Goal: Check status: Check status

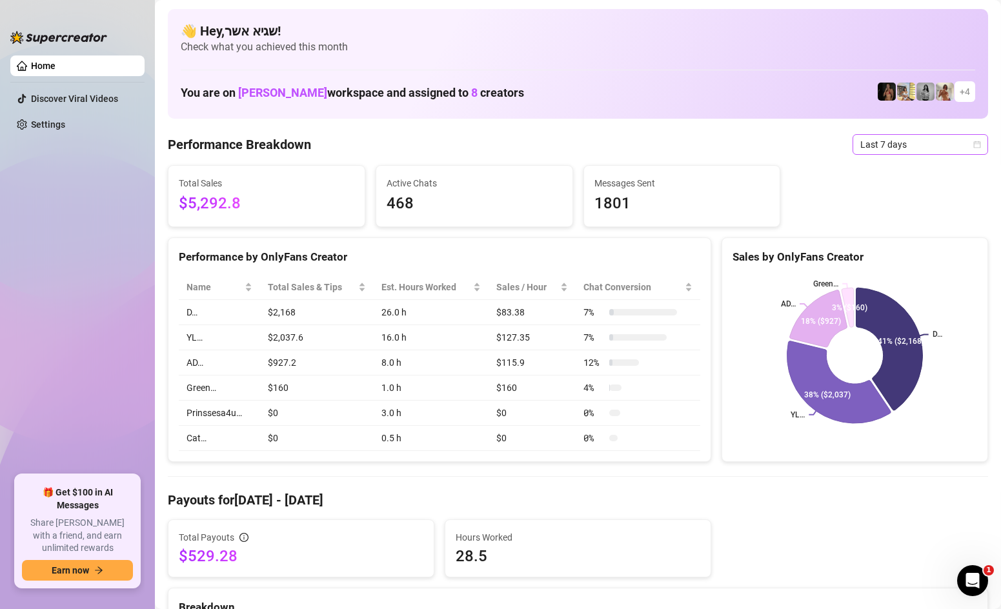
click at [894, 144] on span "Last 7 days" at bounding box center [920, 144] width 120 height 19
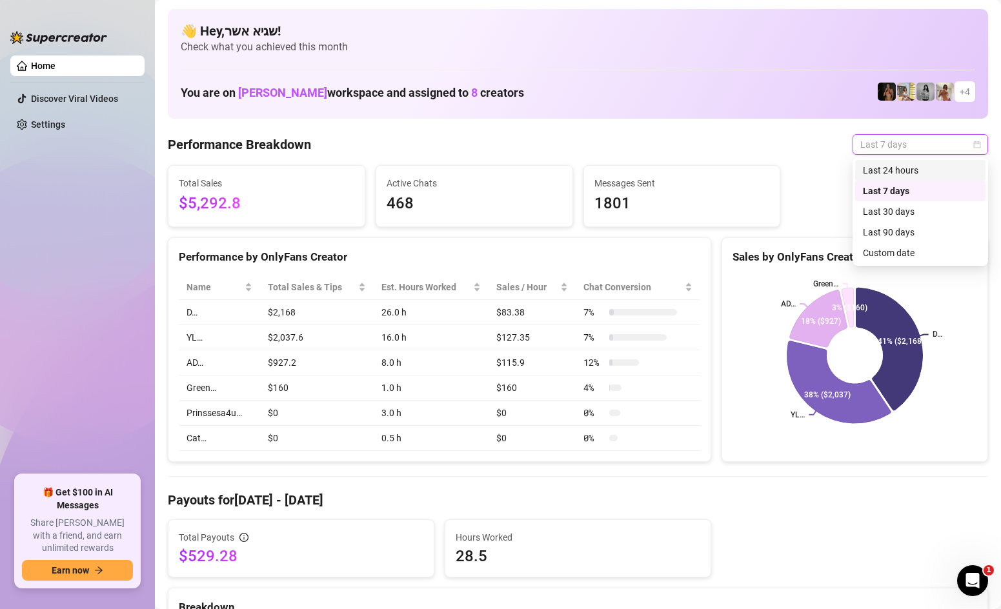
click at [877, 162] on div "Last 24 hours" at bounding box center [920, 170] width 130 height 21
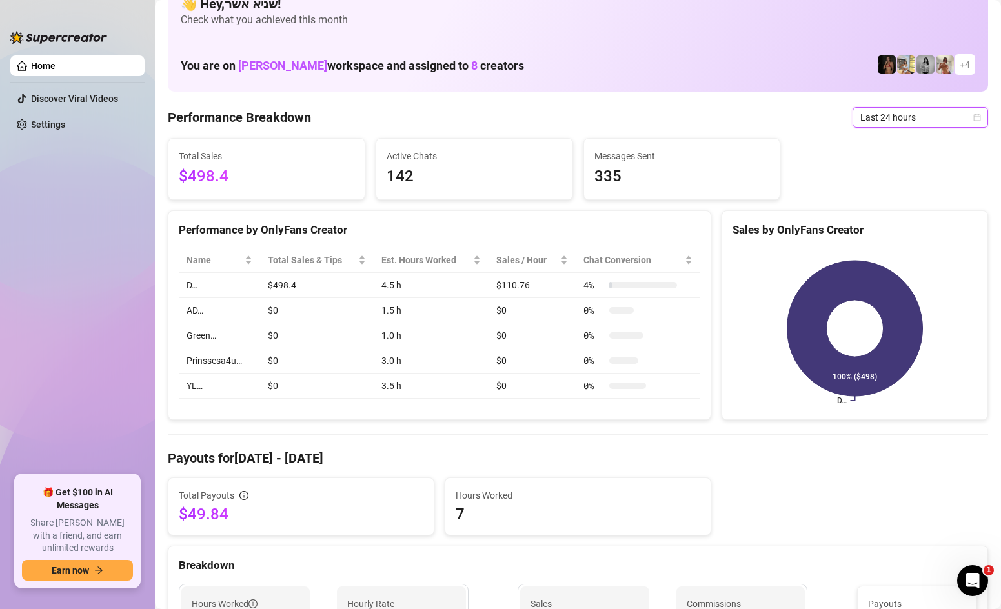
scroll to position [8, 0]
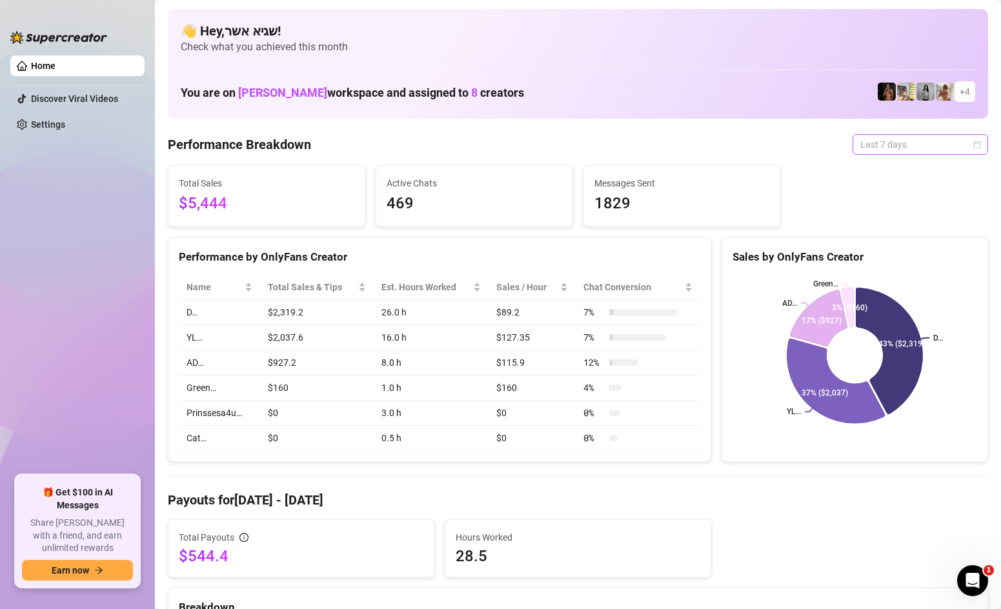
click at [890, 136] on span "Last 7 days" at bounding box center [920, 144] width 120 height 19
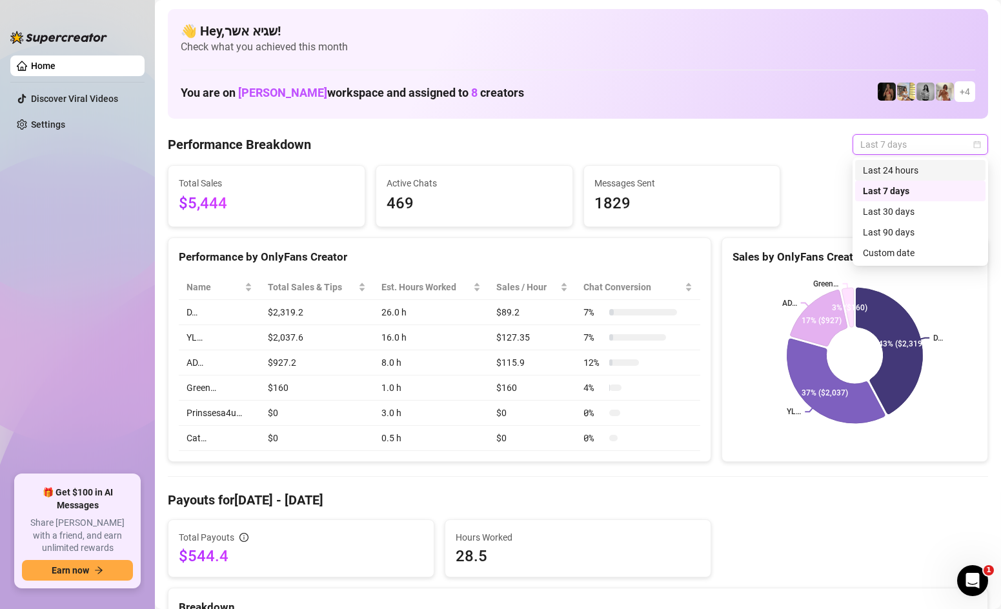
click at [875, 165] on div "Last 24 hours" at bounding box center [920, 170] width 115 height 14
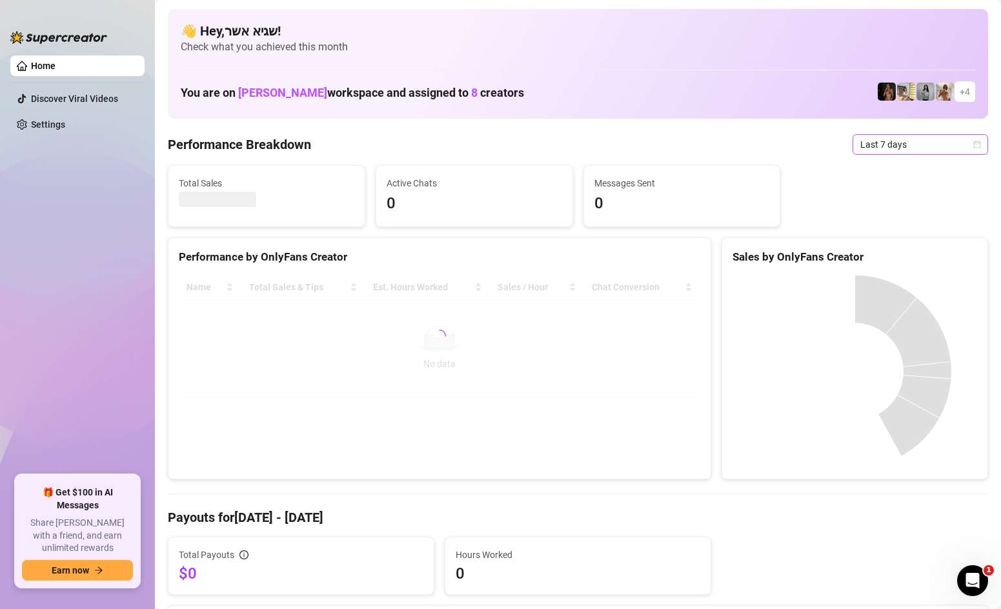
click at [930, 141] on span "Last 7 days" at bounding box center [920, 144] width 120 height 19
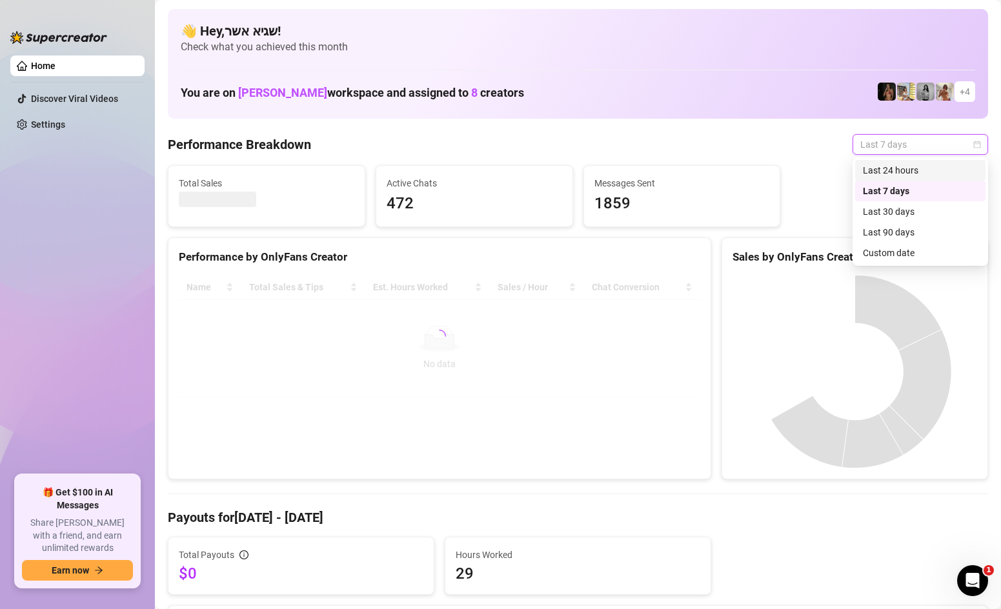
click at [899, 165] on div "Last 24 hours" at bounding box center [920, 170] width 115 height 14
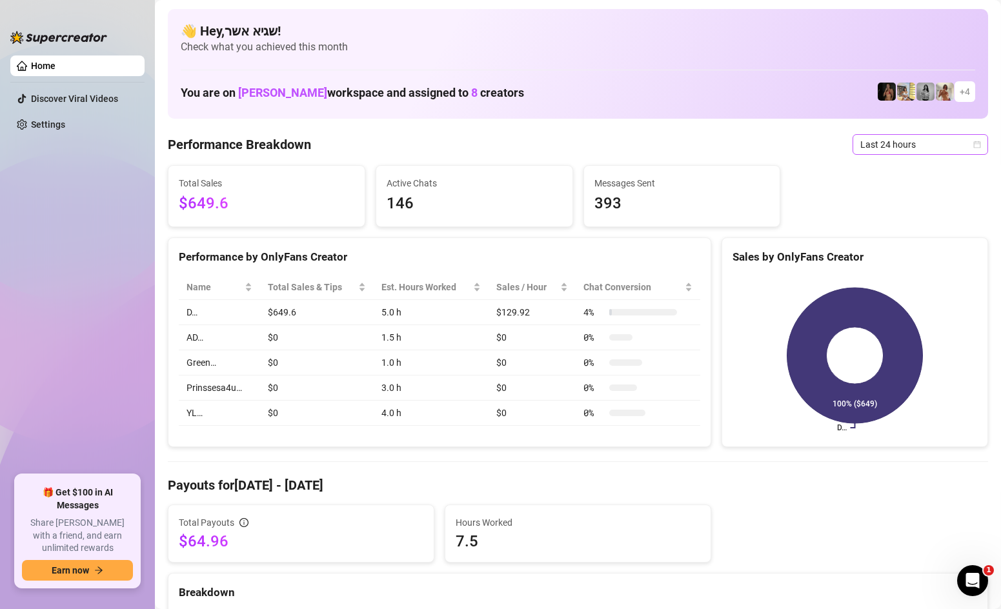
click at [861, 147] on span "Last 24 hours" at bounding box center [920, 144] width 120 height 19
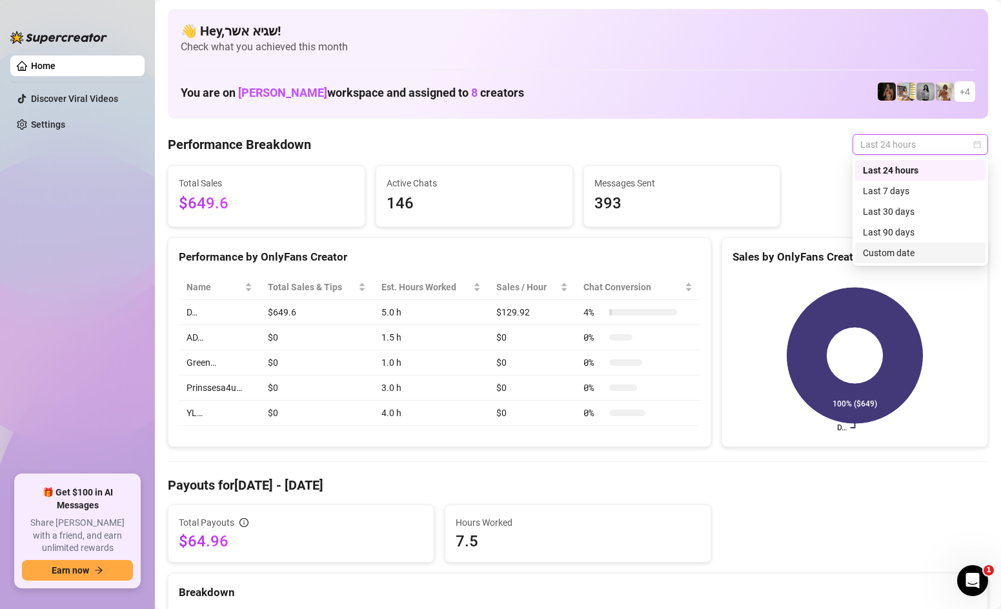
click at [894, 255] on div "Custom date" at bounding box center [920, 253] width 115 height 14
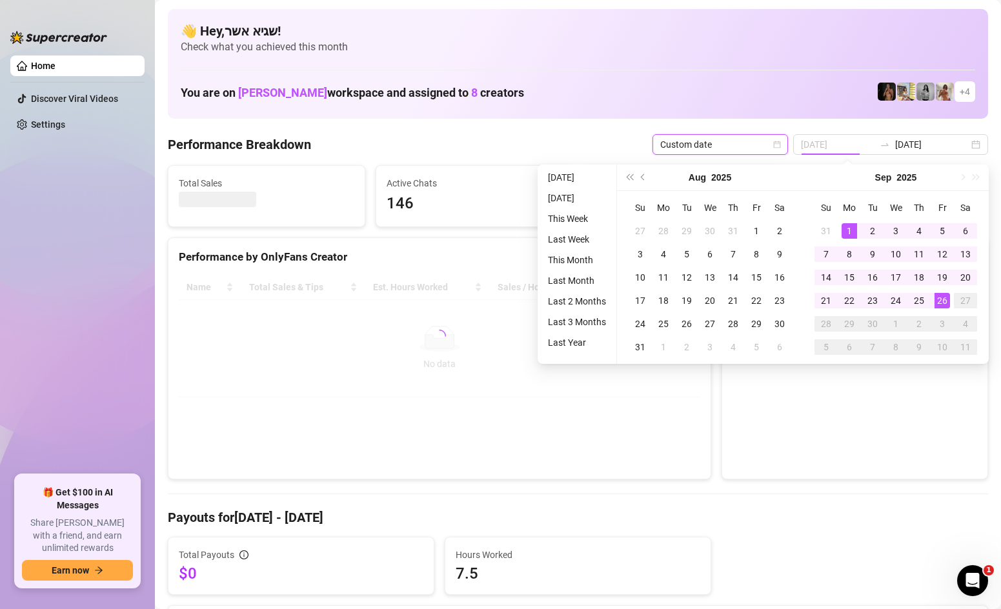
click at [846, 231] on div "1" at bounding box center [848, 230] width 15 height 15
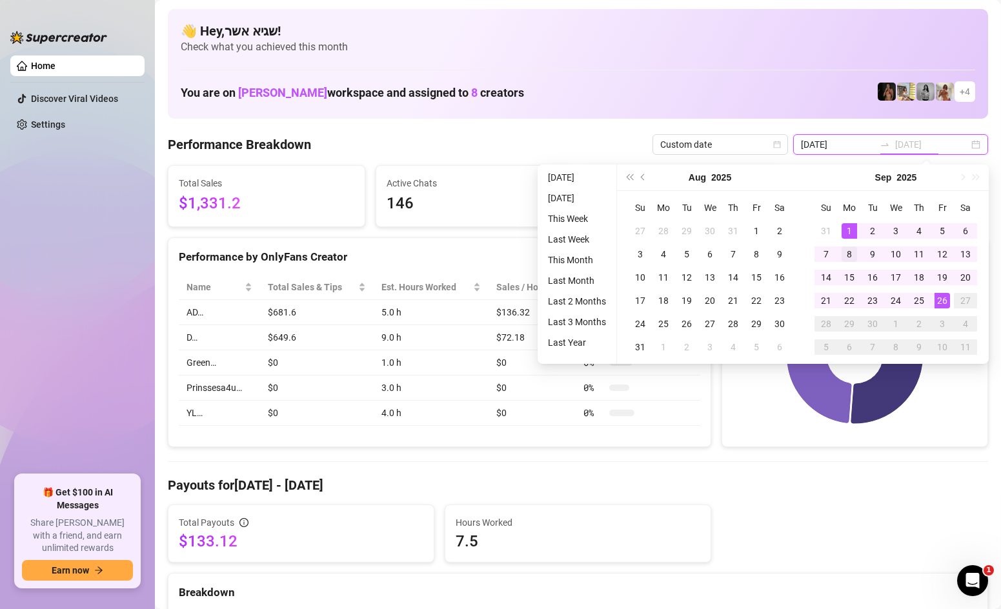
type input "2025-09-25"
type input "2025-09-01"
click at [851, 231] on div "1" at bounding box center [848, 230] width 15 height 15
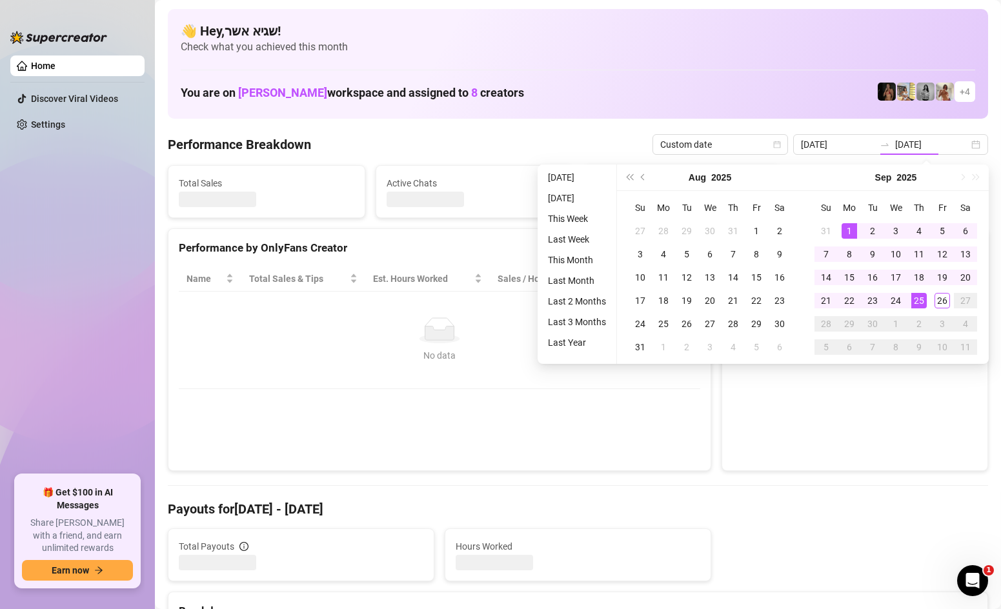
type input "2025-09-01"
type input "2025-09-25"
type input "2025-09-01"
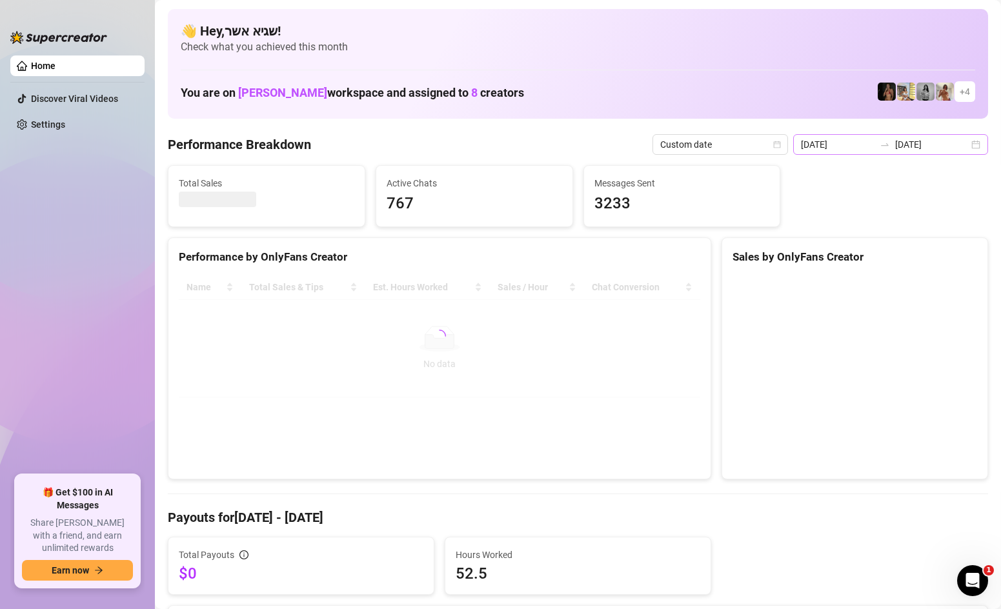
click at [890, 144] on icon "swap-right" at bounding box center [884, 144] width 10 height 10
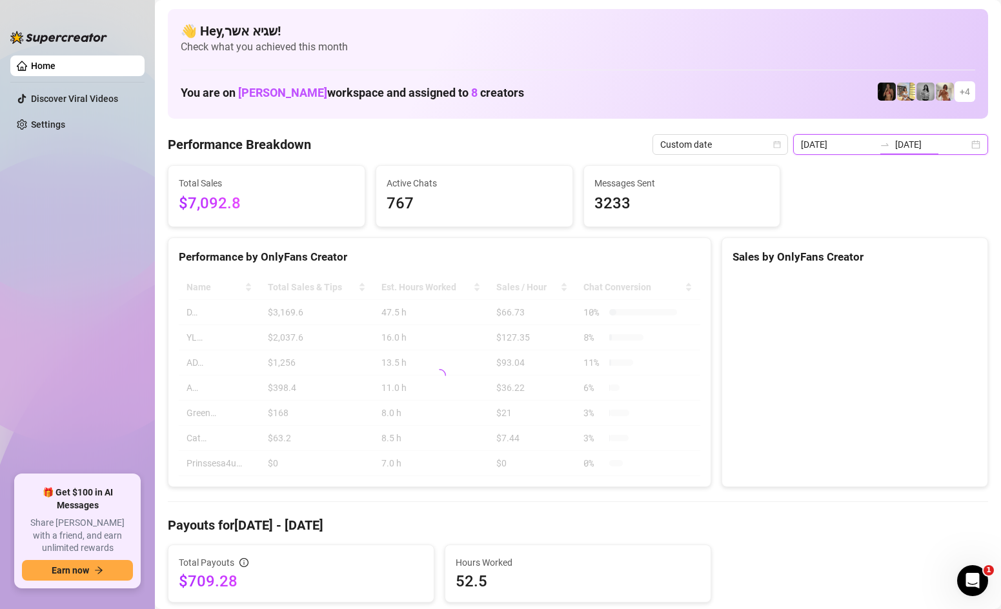
click at [981, 146] on div "2025-09-01 2025-09-25" at bounding box center [890, 144] width 195 height 21
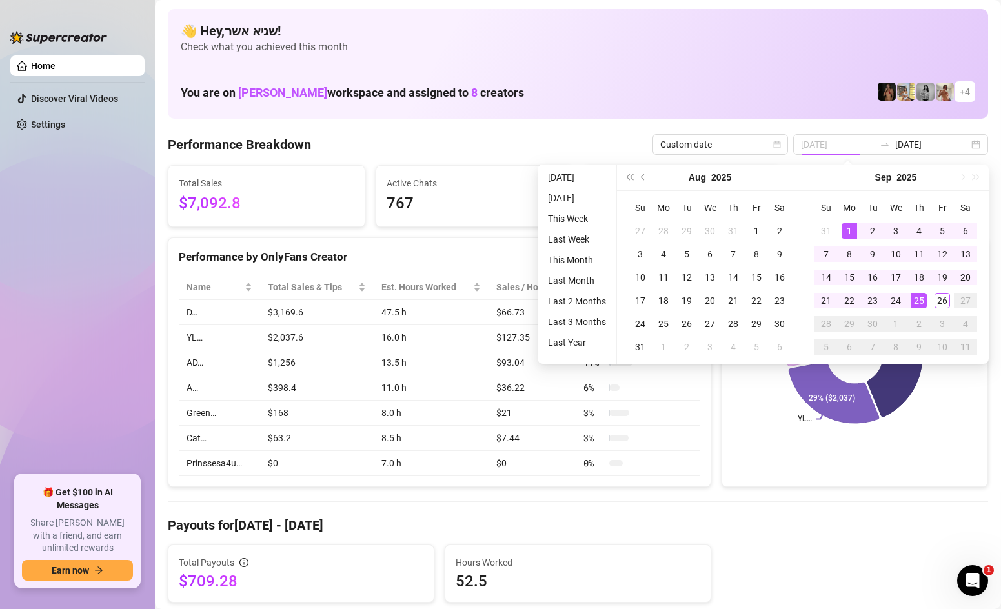
click at [847, 226] on div "1" at bounding box center [848, 230] width 15 height 15
type input "2025-09-26"
click at [946, 302] on div "26" at bounding box center [941, 300] width 15 height 15
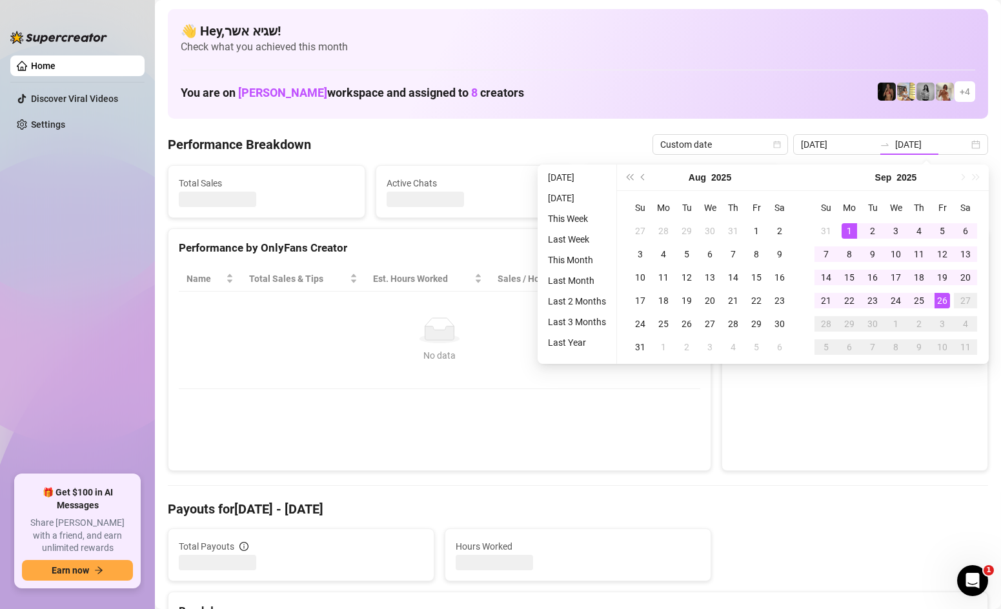
type input "2025-09-26"
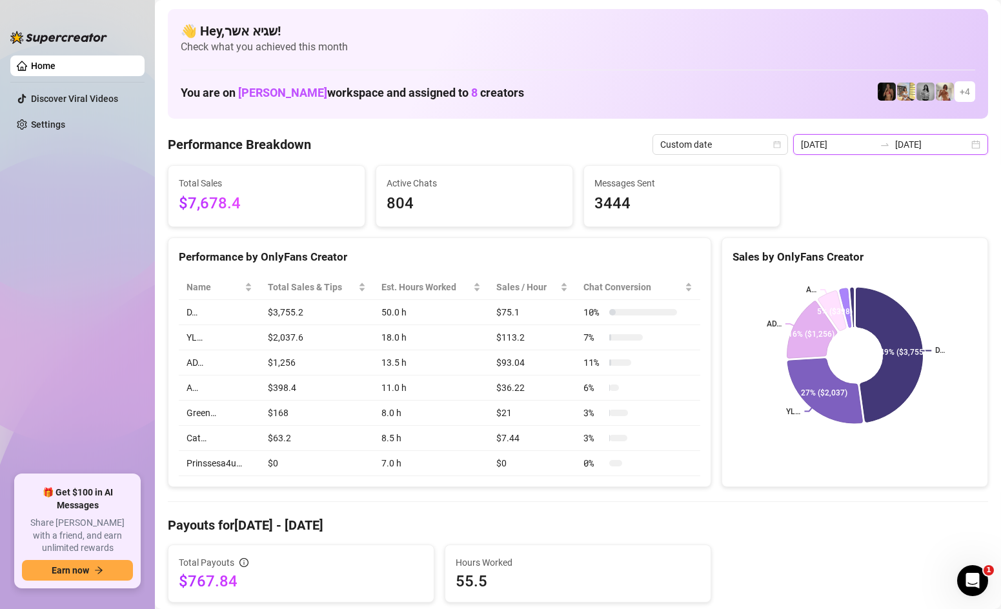
click at [960, 139] on input "2025-09-26" at bounding box center [932, 144] width 74 height 14
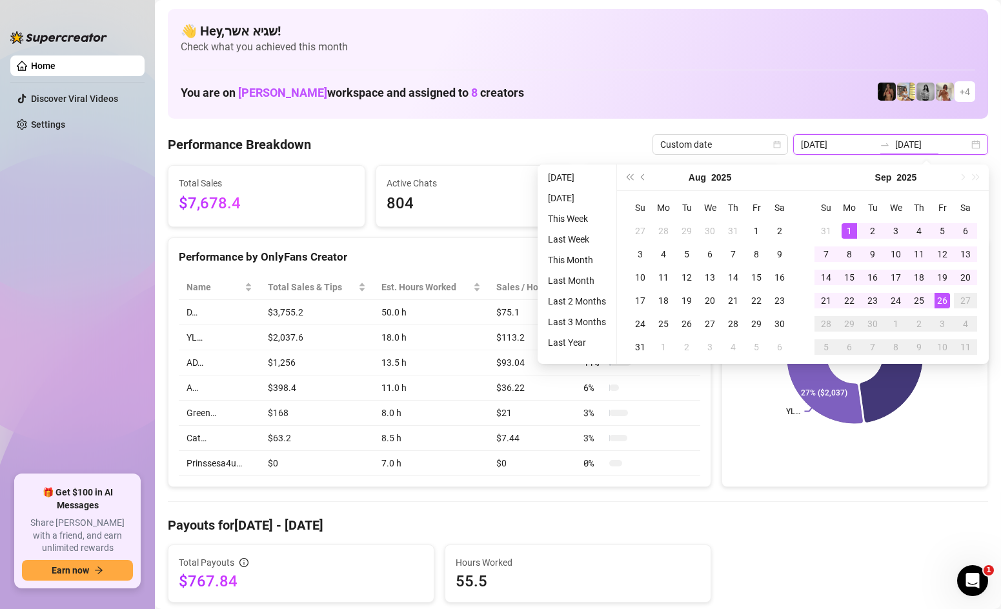
click at [974, 150] on div "2025-09-01 2025-09-26" at bounding box center [890, 144] width 195 height 21
click at [974, 143] on div "2025-09-01 2025-09-26" at bounding box center [890, 144] width 195 height 21
type input "2025-09-26"
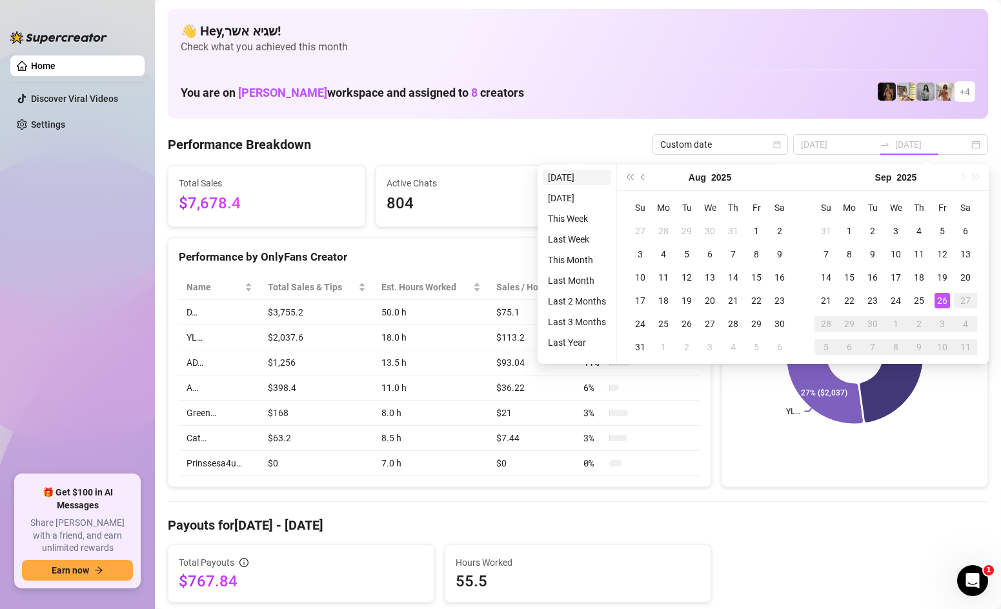
click at [578, 179] on li "Today" at bounding box center [577, 177] width 68 height 15
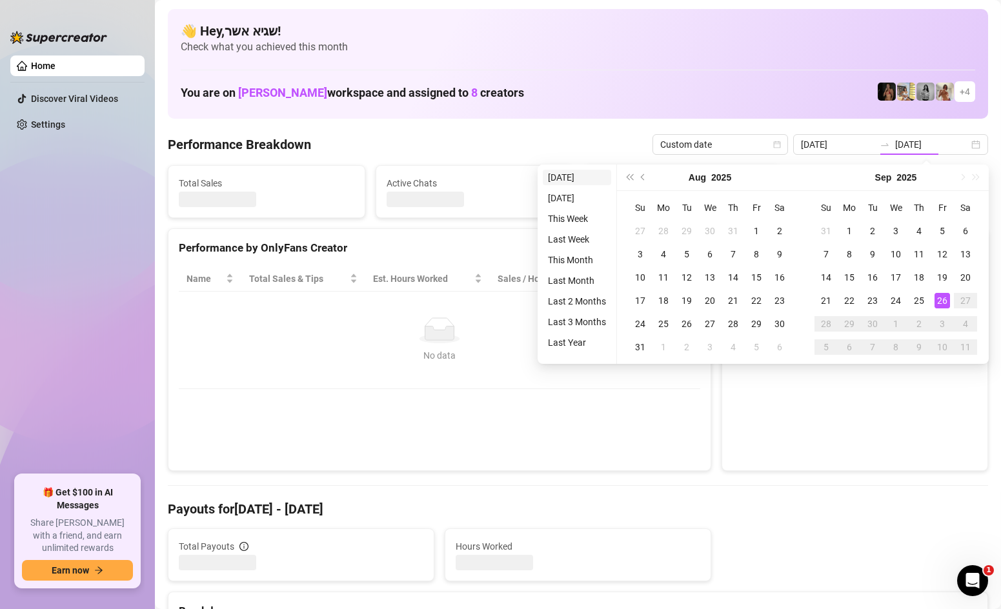
type input "2025-09-26"
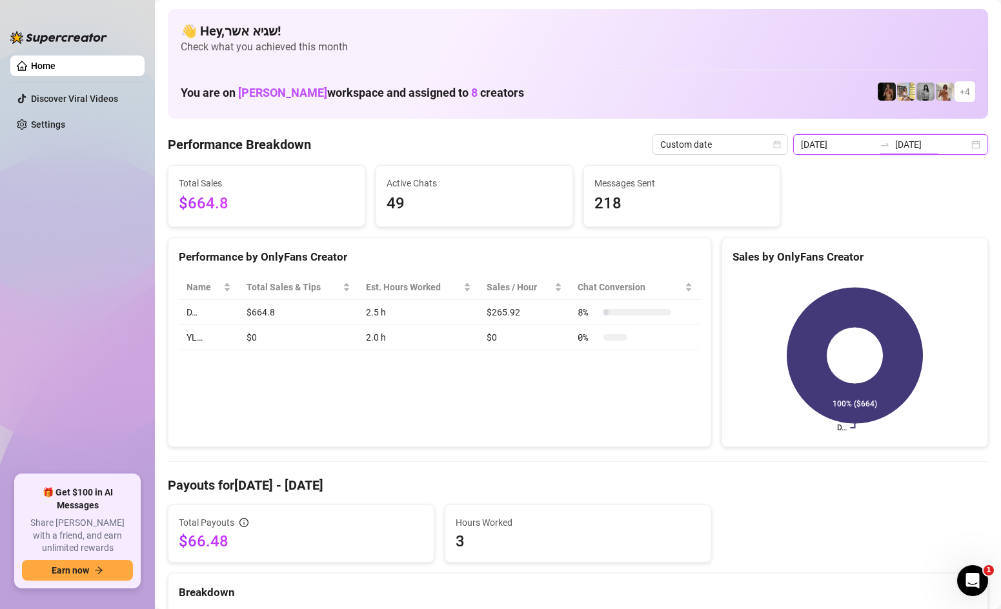
click at [921, 144] on input "2025-09-26" at bounding box center [932, 144] width 74 height 14
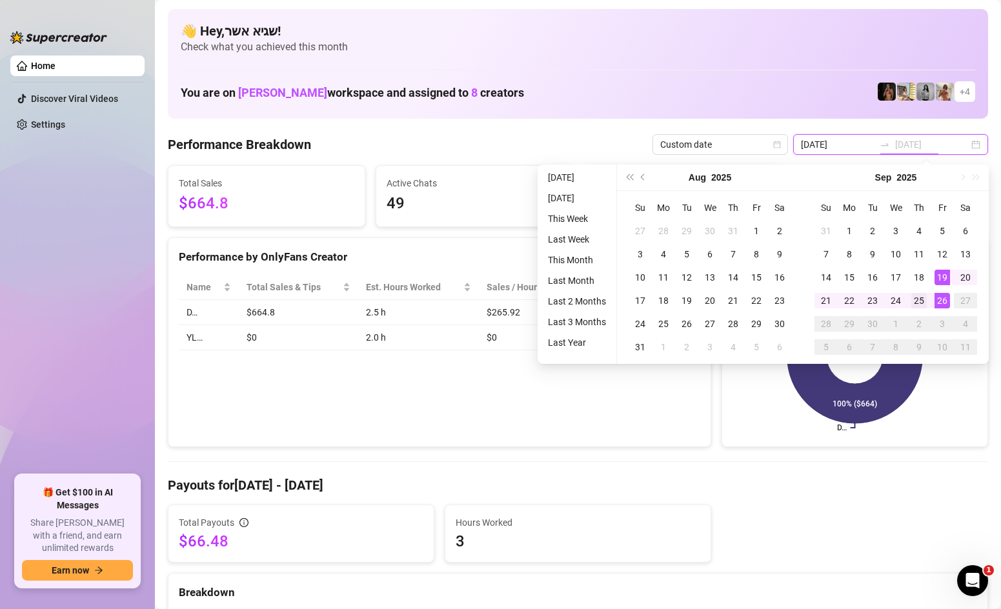
type input "2025-09-25"
click at [921, 295] on div "25" at bounding box center [918, 300] width 15 height 15
click at [946, 303] on div "26" at bounding box center [941, 300] width 15 height 15
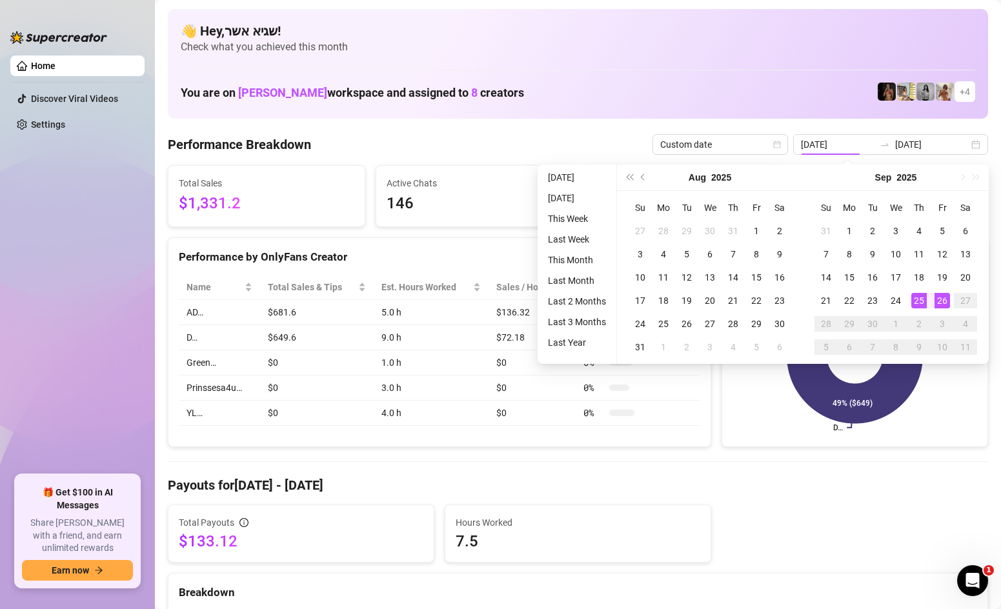
type input "2025-09-25"
type input "2025-09-26"
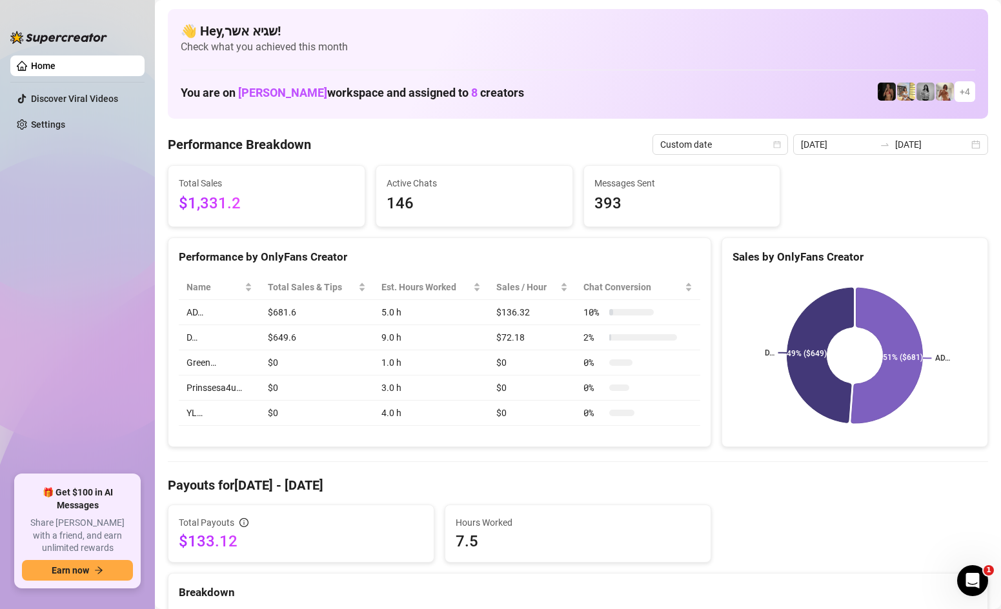
click at [8, 60] on aside "Home Discover Viral Videos Settings 🎁 Get $100 in AI Messages Share Izzy with a…" at bounding box center [77, 304] width 155 height 609
click at [978, 145] on div "2025-09-25 2025-09-26" at bounding box center [890, 144] width 195 height 21
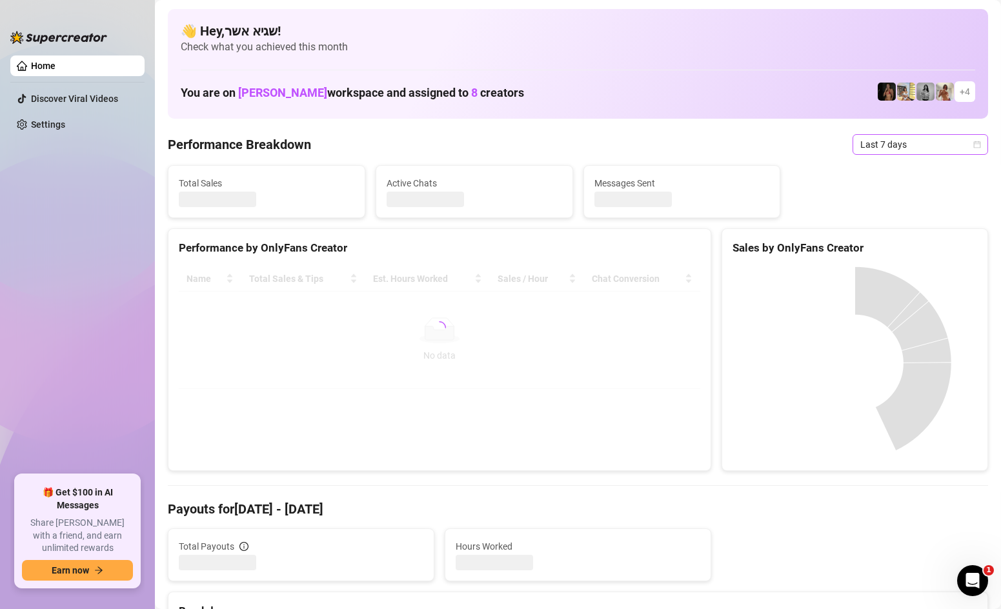
click at [973, 141] on icon "calendar" at bounding box center [977, 145] width 8 height 8
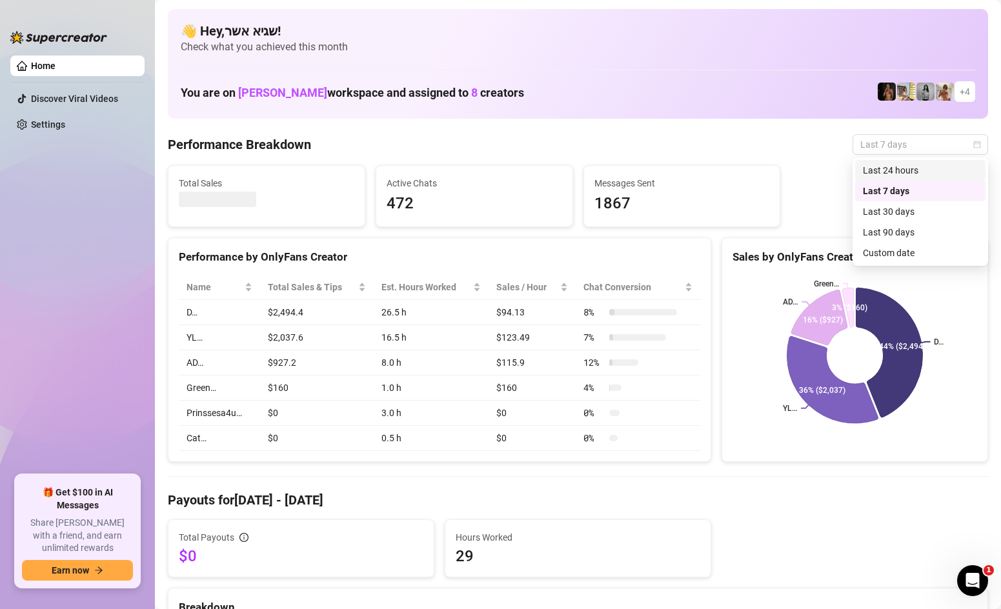
click at [879, 166] on div "Last 24 hours" at bounding box center [920, 170] width 115 height 14
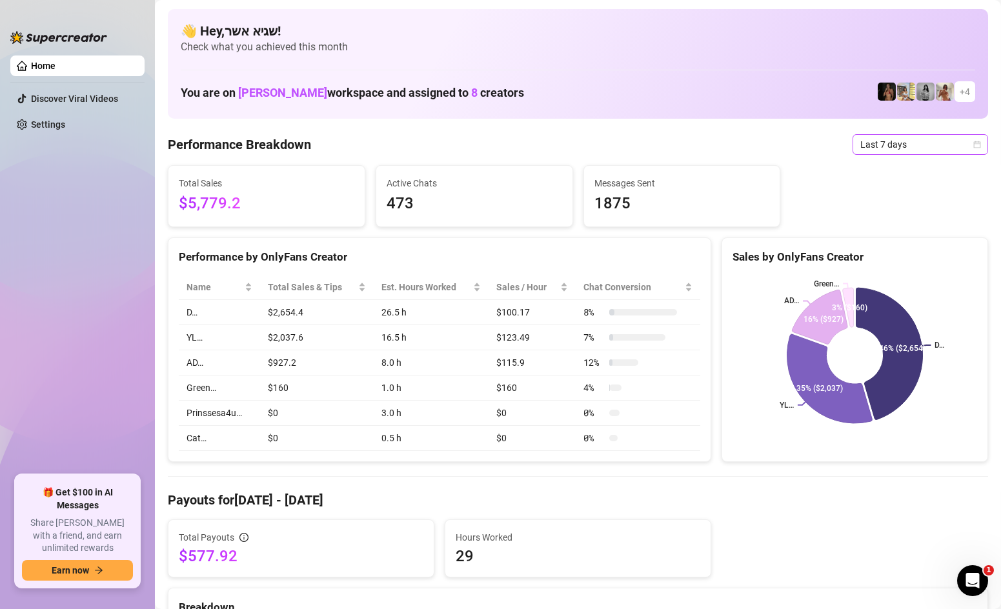
click at [920, 151] on span "Last 7 days" at bounding box center [920, 144] width 120 height 19
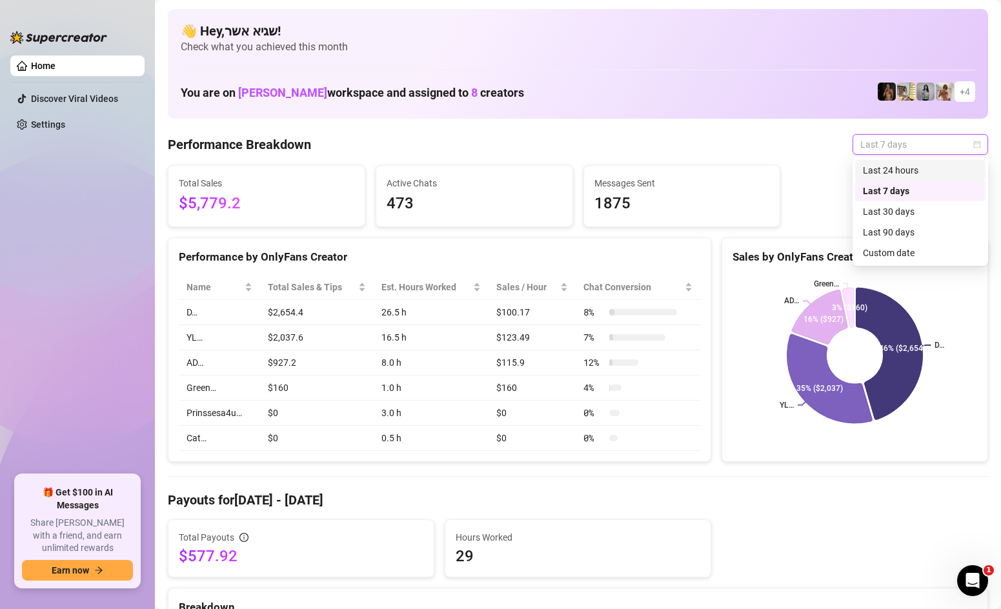
click at [913, 163] on div "Last 24 hours" at bounding box center [920, 170] width 130 height 21
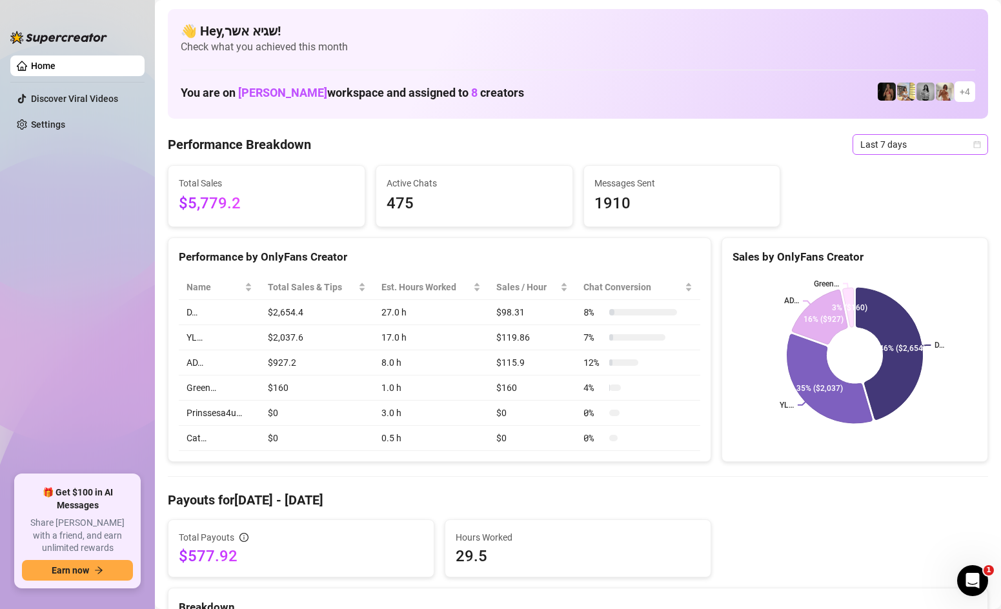
click at [977, 141] on icon "calendar" at bounding box center [977, 145] width 8 height 8
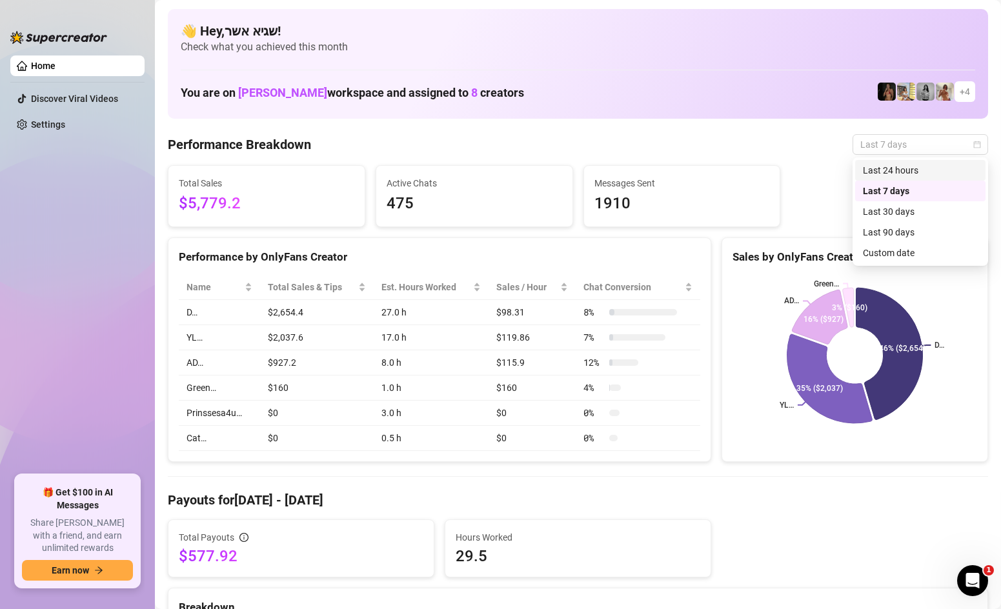
click at [963, 165] on div "Last 24 hours" at bounding box center [920, 170] width 115 height 14
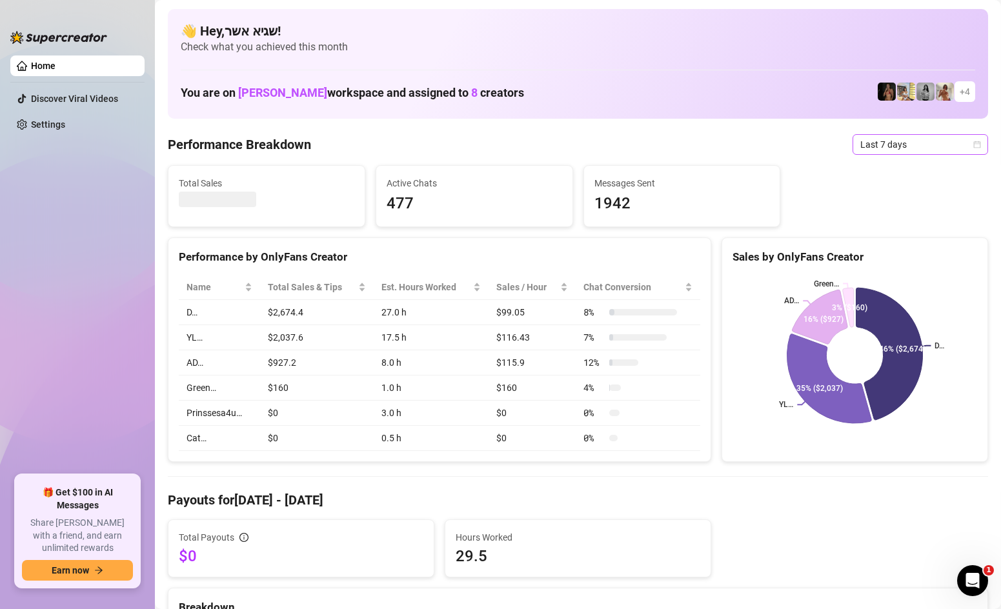
click at [976, 146] on icon "calendar" at bounding box center [977, 145] width 8 height 8
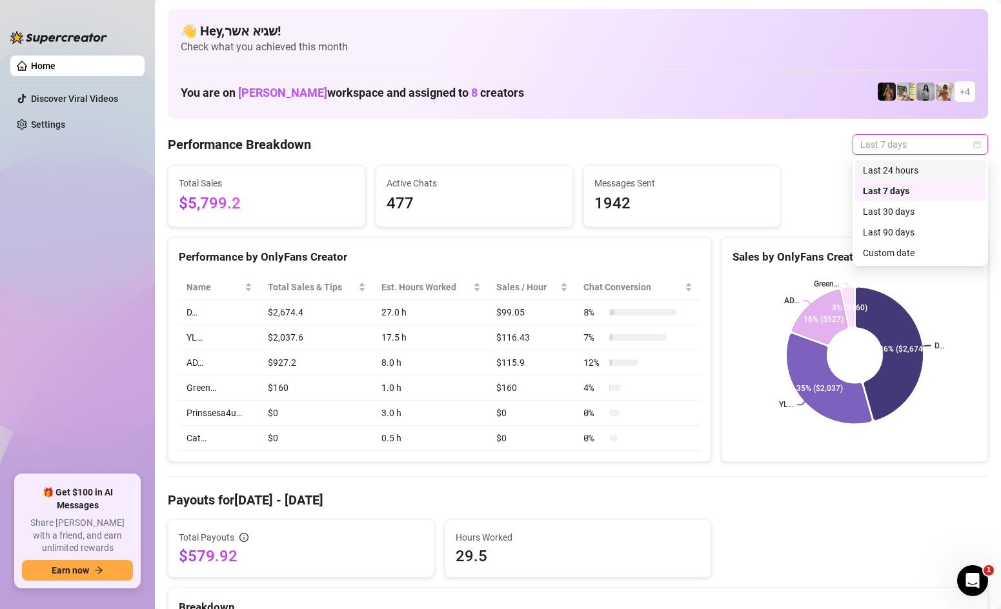
click at [938, 169] on div "Last 24 hours" at bounding box center [920, 170] width 115 height 14
